Goal: Information Seeking & Learning: Compare options

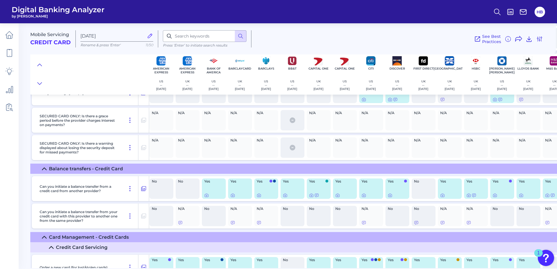
scroll to position [3151, 0]
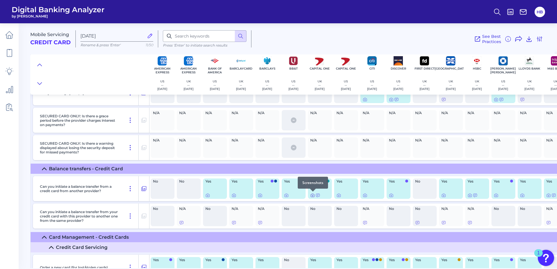
click at [314, 196] on icon at bounding box center [312, 195] width 3 height 3
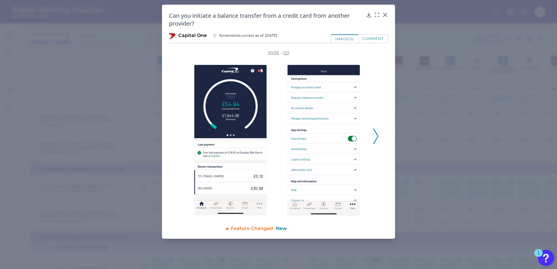
click at [375, 137] on icon at bounding box center [375, 136] width 5 height 16
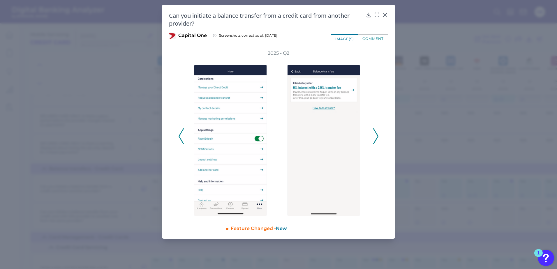
click at [180, 134] on icon at bounding box center [180, 136] width 5 height 16
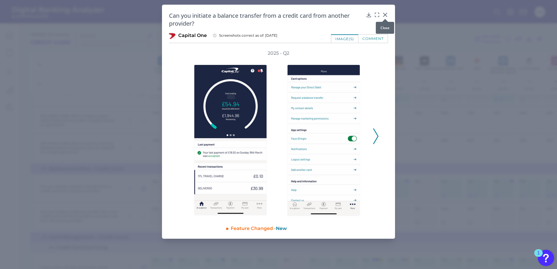
click at [385, 16] on icon at bounding box center [385, 15] width 6 height 6
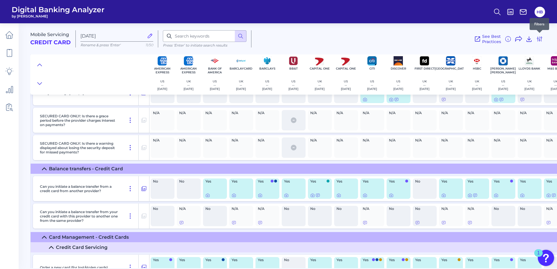
click at [538, 38] on icon at bounding box center [539, 39] width 7 height 7
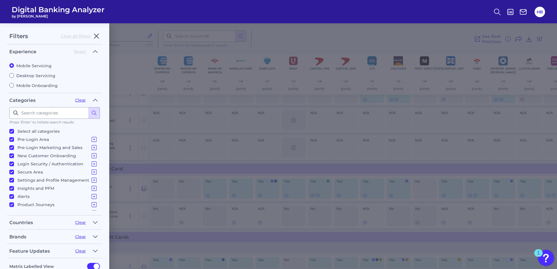
scroll to position [36, 0]
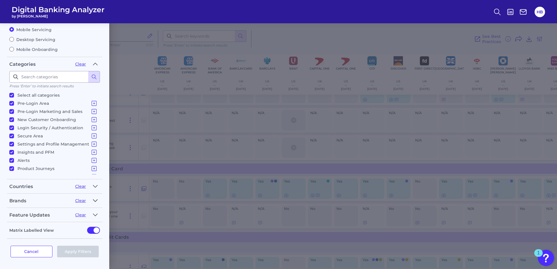
click at [95, 201] on icon "button" at bounding box center [95, 200] width 4 height 2
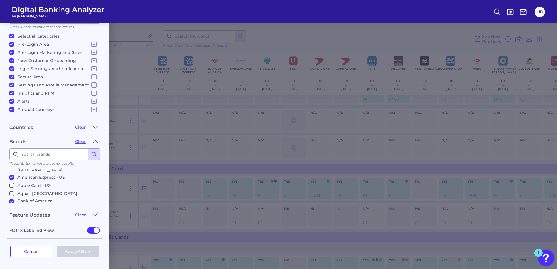
scroll to position [23, 0]
click at [11, 184] on input "Aqua - [GEOGRAPHIC_DATA]" at bounding box center [11, 186] width 5 height 5
checkbox input "true"
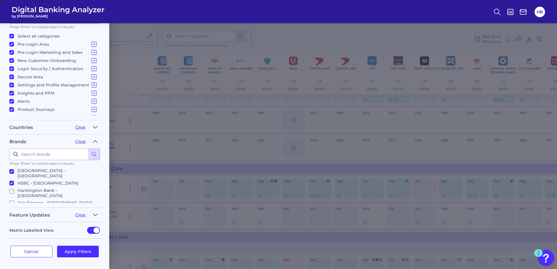
click at [10, 201] on input "Jaja Finance - [GEOGRAPHIC_DATA]" at bounding box center [11, 203] width 5 height 5
checkbox input "true"
click at [12, 230] on input "Vanquis - [GEOGRAPHIC_DATA]" at bounding box center [11, 232] width 5 height 5
checkbox input "true"
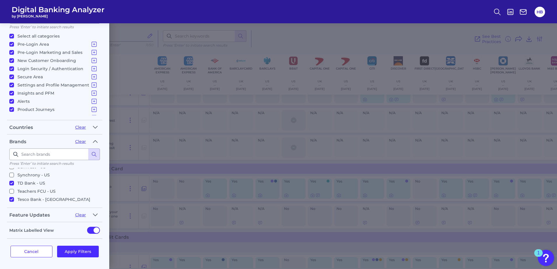
scroll to position [397, 0]
click at [75, 249] on button "Apply Filters" at bounding box center [78, 252] width 42 height 12
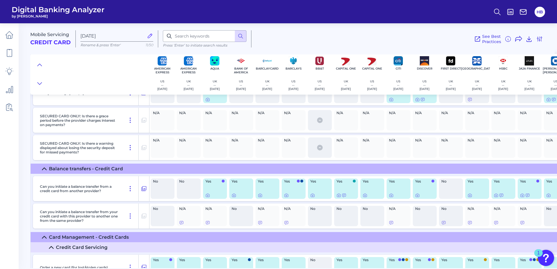
scroll to position [3180, 0]
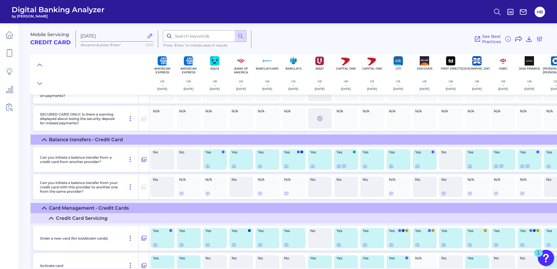
click at [210, 165] on div at bounding box center [214, 166] width 19 height 5
click at [209, 166] on icon at bounding box center [207, 166] width 5 height 5
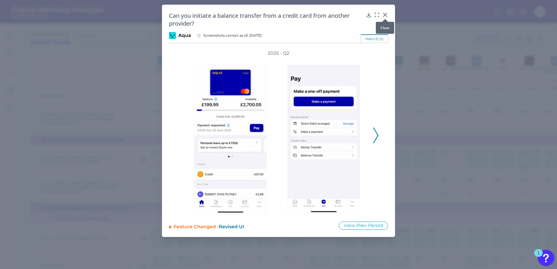
click at [385, 15] on icon at bounding box center [384, 14] width 3 height 3
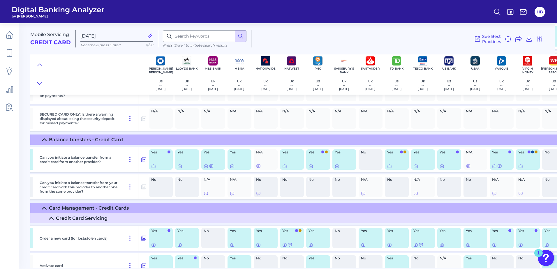
scroll to position [3180, 410]
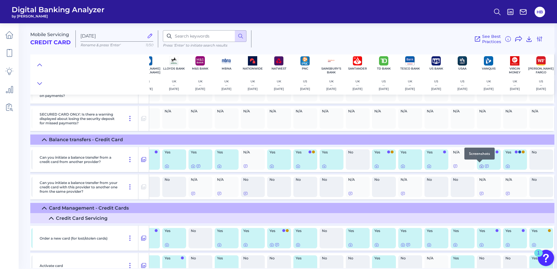
click at [479, 167] on icon at bounding box center [481, 166] width 5 height 5
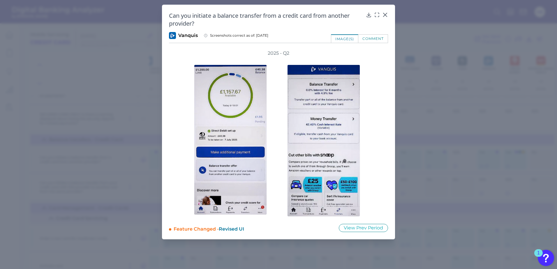
scroll to position [0, 0]
click at [386, 13] on icon at bounding box center [384, 14] width 3 height 3
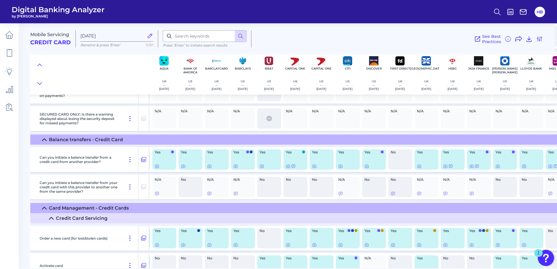
scroll to position [3180, 26]
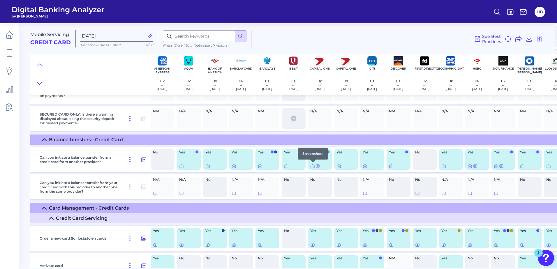
click at [313, 167] on icon at bounding box center [312, 166] width 5 height 5
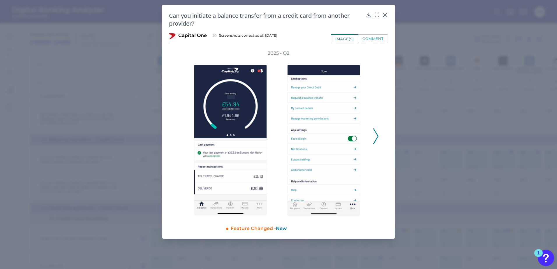
click at [377, 137] on icon at bounding box center [375, 136] width 5 height 16
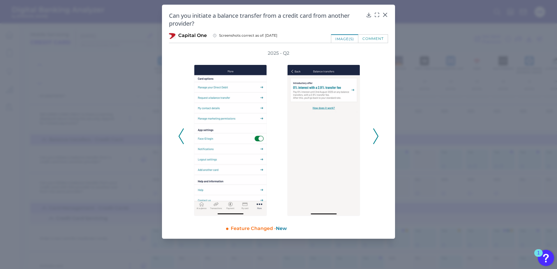
drag, startPoint x: 461, startPoint y: 166, endPoint x: 461, endPoint y: 162, distance: 3.8
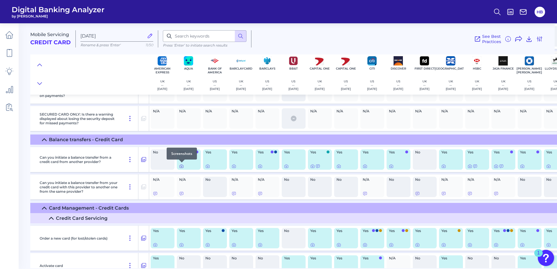
click at [181, 168] on icon at bounding box center [181, 166] width 3 height 3
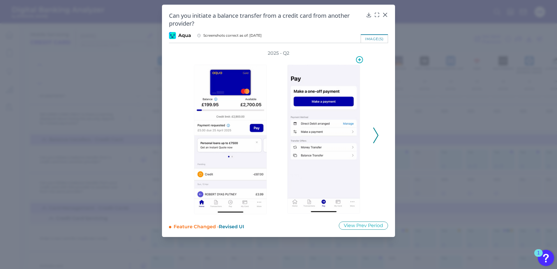
click at [339, 132] on img at bounding box center [323, 139] width 73 height 149
